Goal: Communication & Community: Answer question/provide support

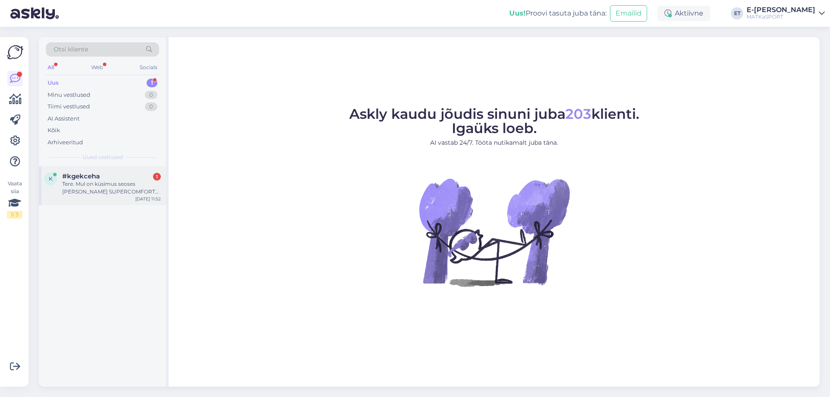
click at [122, 196] on div "k #kgekceha 1 Tere. Mul on küsimus seoses [PERSON_NAME] SUPERCOMFORT DOUBLE 12c…" at bounding box center [102, 185] width 127 height 39
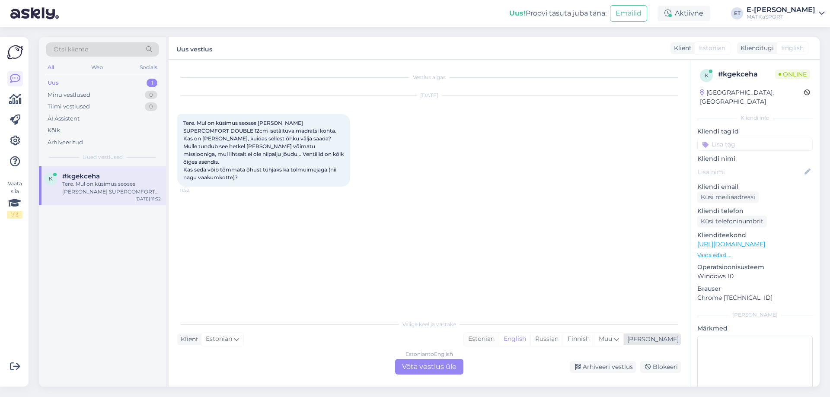
click at [499, 342] on div "Estonian" at bounding box center [481, 339] width 35 height 13
click at [448, 378] on div "Vestlus algas [DATE] Tere. Mul on küsimus seoses [PERSON_NAME] SUPERCOMFORT DOU…" at bounding box center [429, 223] width 521 height 327
click at [452, 366] on div "Estonian to Estonian Võta vestlus üle" at bounding box center [429, 367] width 68 height 16
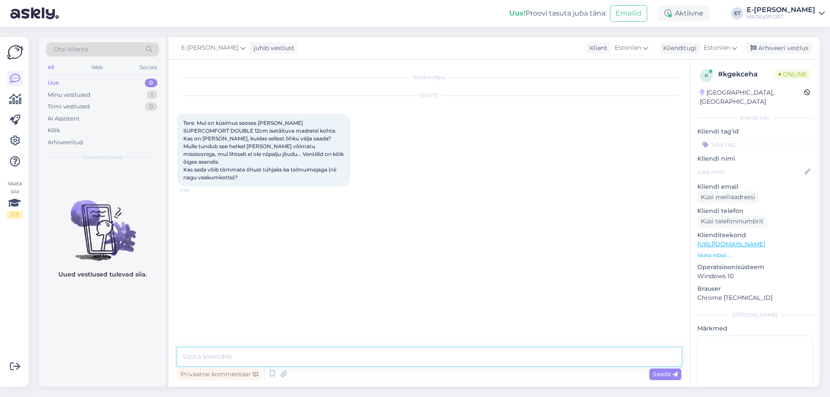
click at [370, 354] on textarea at bounding box center [429, 357] width 504 height 18
type textarea "Tere! Isetäituvad madratsid saab tühjaks jah ise [PERSON_NAME] surudes [PERSON_…"
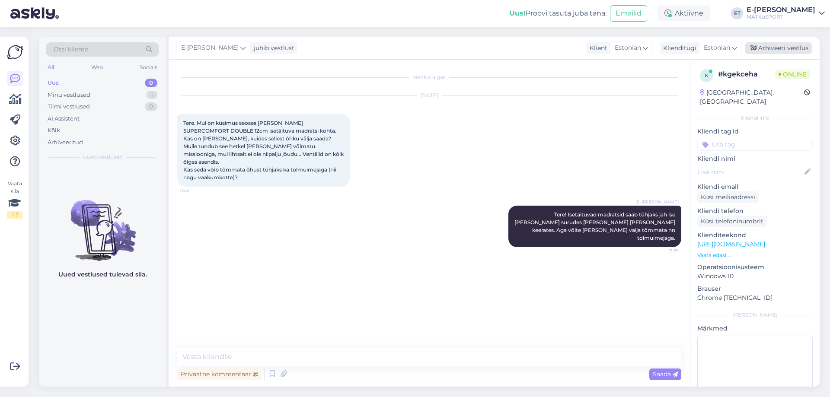
click at [761, 51] on div "Arhiveeri vestlus" at bounding box center [778, 48] width 67 height 12
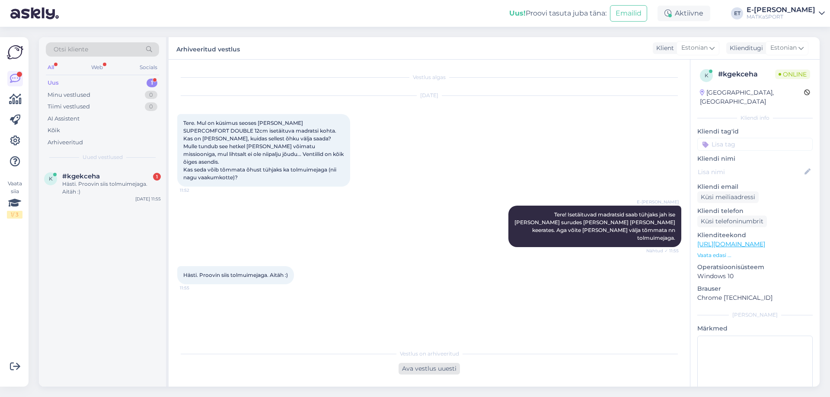
click at [421, 368] on div "Ava vestlus uuesti" at bounding box center [429, 369] width 61 height 12
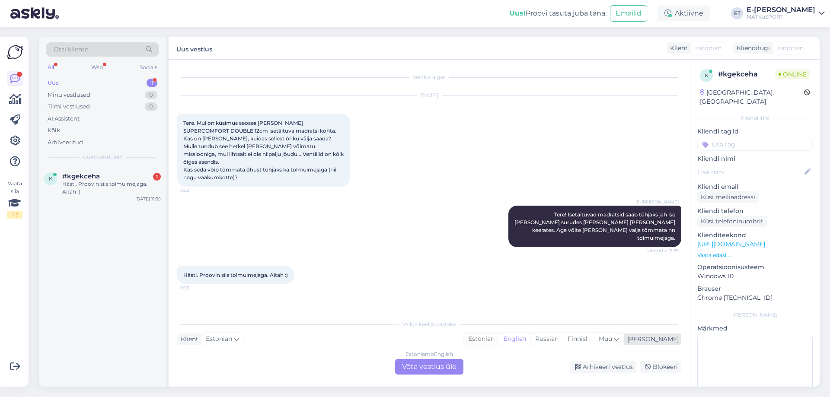
click at [499, 340] on div "Estonian" at bounding box center [481, 339] width 35 height 13
click at [450, 368] on div "Estonian to Estonian Võta vestlus üle" at bounding box center [429, 367] width 68 height 16
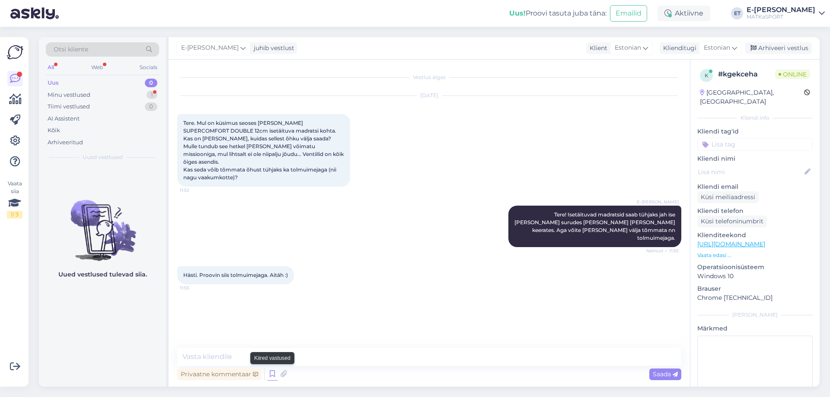
click at [273, 373] on icon at bounding box center [272, 374] width 10 height 13
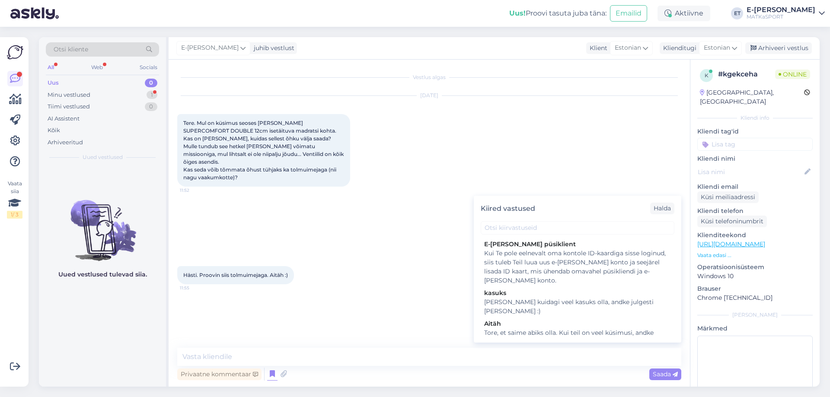
click at [521, 304] on div "[PERSON_NAME] kuidagi veel kasuks olla, andke julgesti [PERSON_NAME] :)" at bounding box center [577, 307] width 187 height 18
type textarea "[PERSON_NAME] kuidagi veel kasuks olla, andke julgesti [PERSON_NAME] :)"
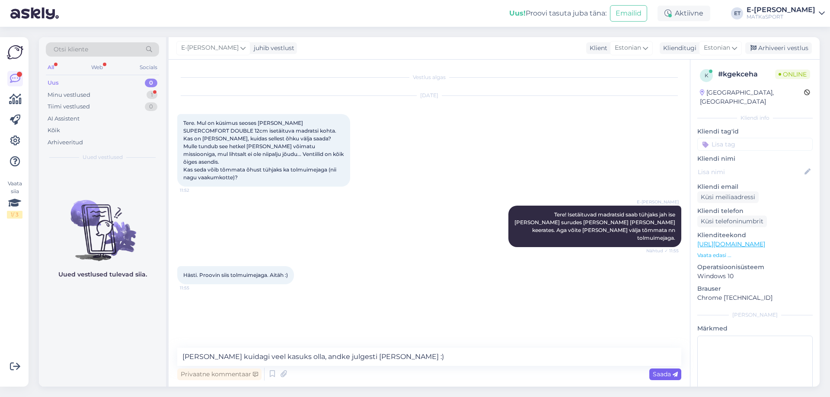
click at [655, 374] on span "Saada" at bounding box center [665, 375] width 25 height 8
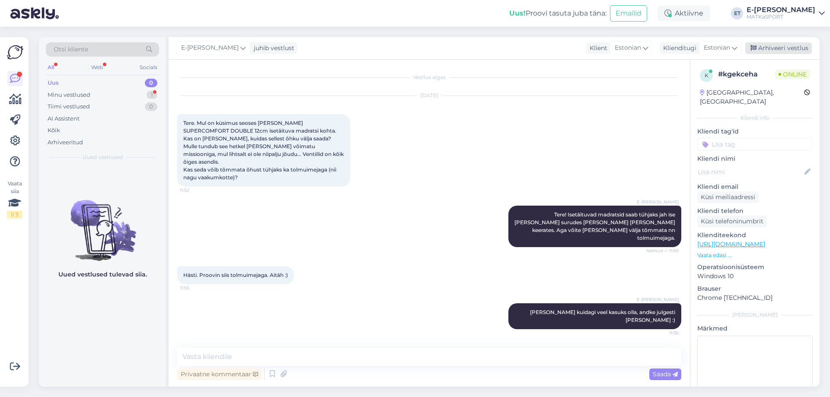
click at [760, 49] on div "Arhiveeri vestlus" at bounding box center [778, 48] width 67 height 12
